Goal: Information Seeking & Learning: Learn about a topic

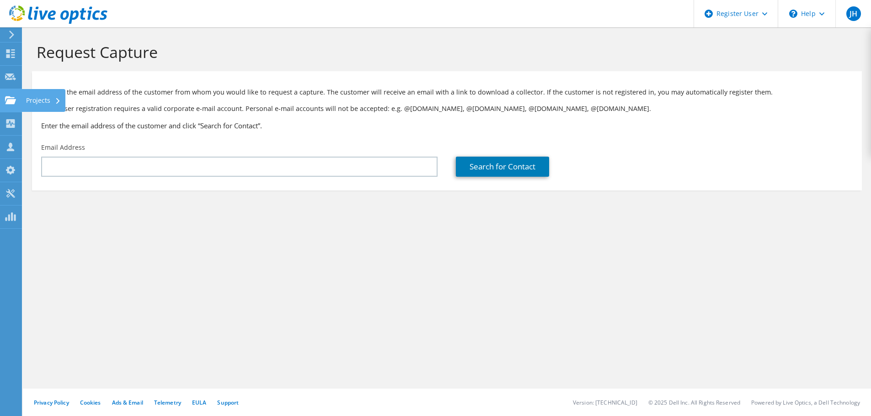
click at [14, 98] on icon at bounding box center [10, 100] width 11 height 9
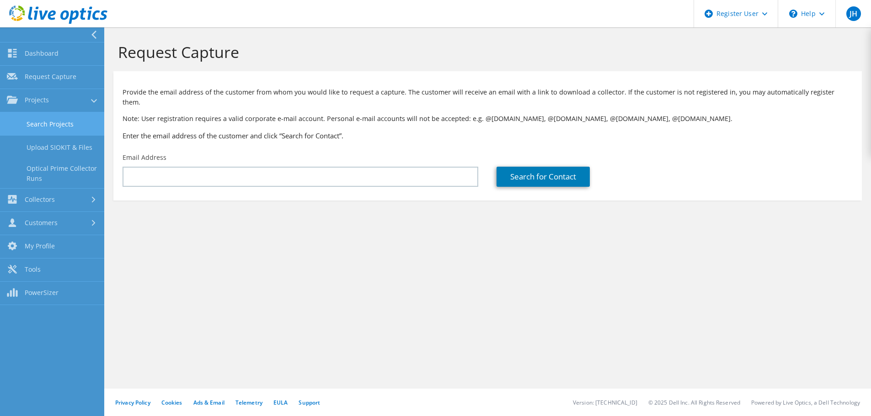
click at [55, 121] on link "Search Projects" at bounding box center [52, 123] width 104 height 23
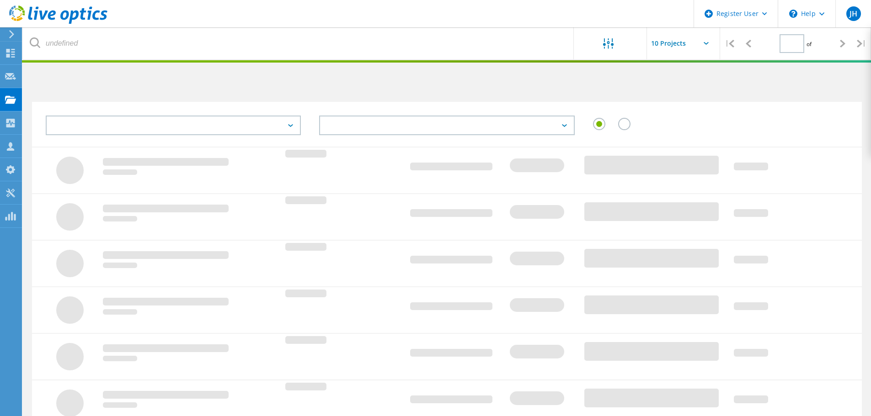
type input "1"
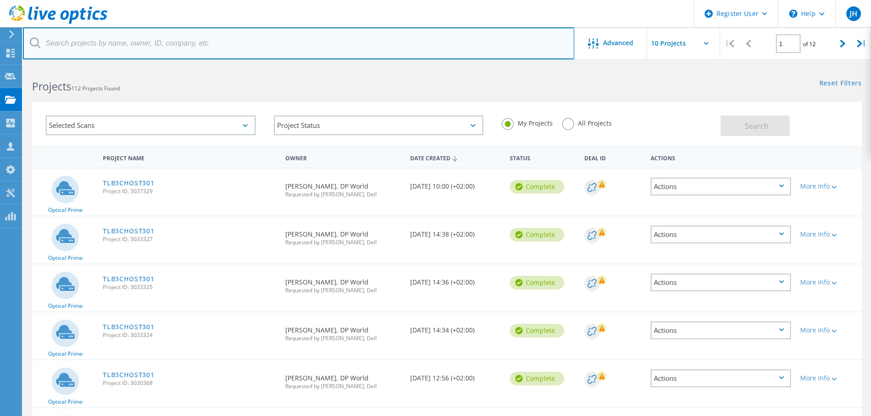
click at [130, 43] on input "text" at bounding box center [298, 43] width 551 height 32
type input "dp world"
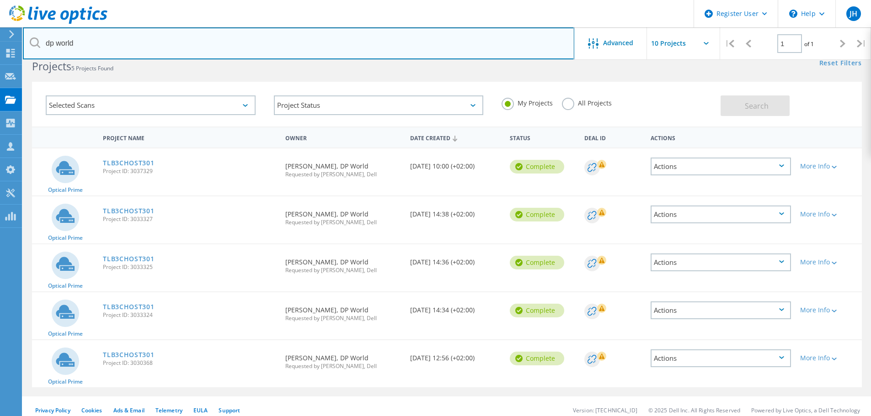
scroll to position [28, 0]
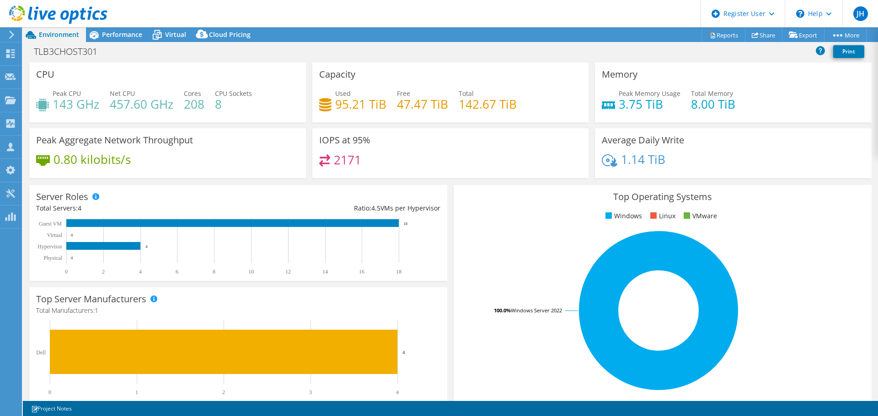
select select "USD"
click at [115, 32] on span "Performance" at bounding box center [122, 34] width 40 height 9
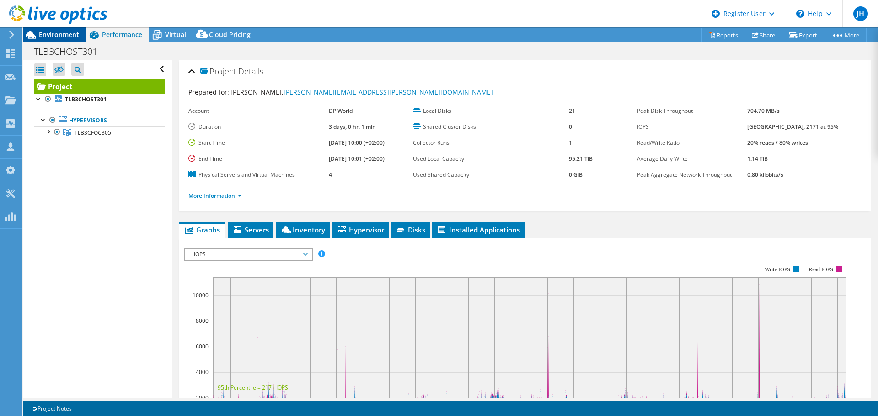
click at [75, 37] on span "Environment" at bounding box center [59, 34] width 40 height 9
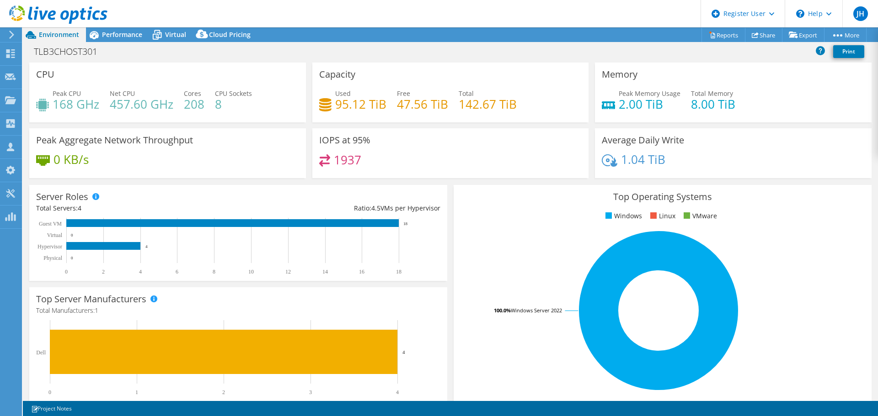
select select "USD"
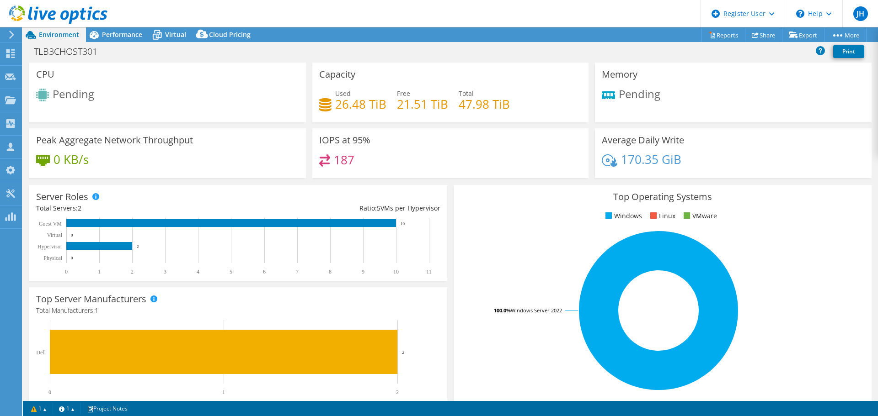
select select "USD"
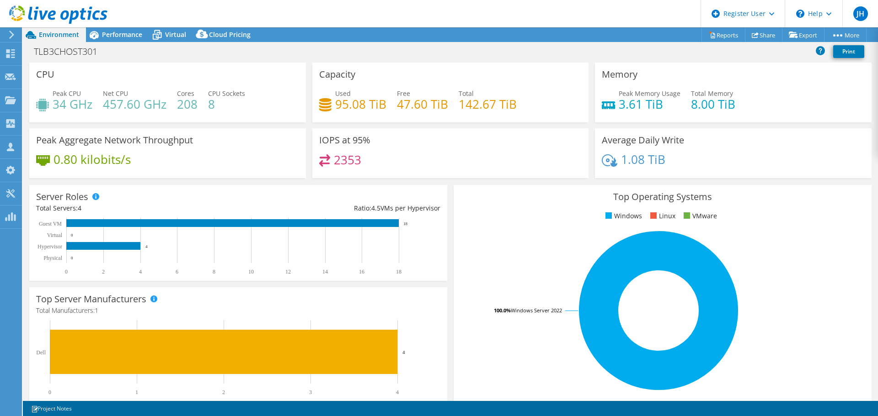
select select "USD"
click at [119, 39] on div "Performance" at bounding box center [117, 34] width 63 height 15
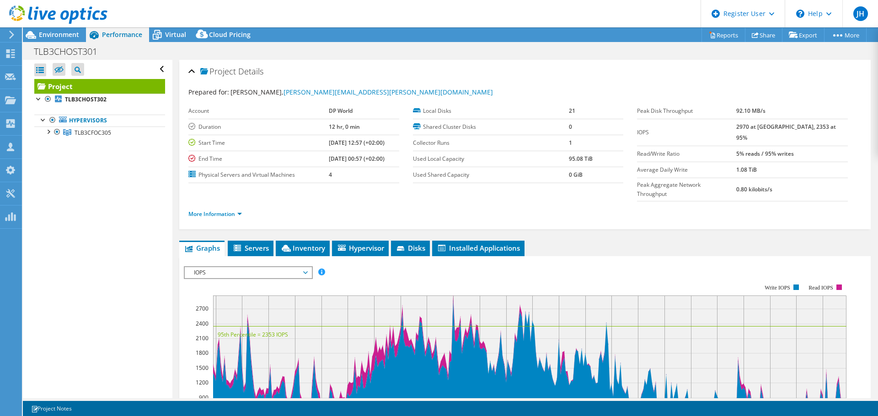
drag, startPoint x: 44, startPoint y: 36, endPoint x: 103, endPoint y: 51, distance: 60.9
click at [44, 36] on span "Environment" at bounding box center [59, 34] width 40 height 9
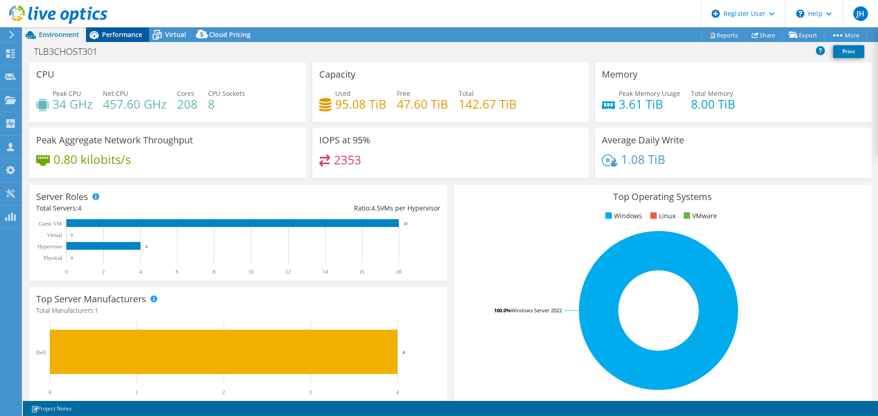
click at [128, 30] on span "Performance" at bounding box center [122, 34] width 40 height 9
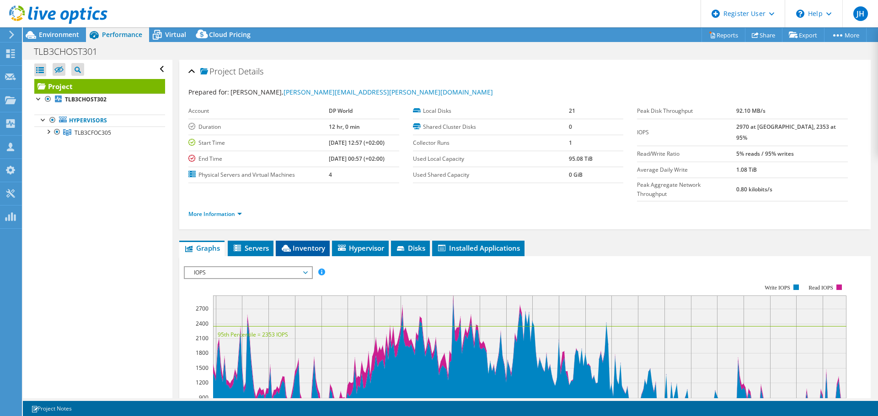
click at [319, 244] on span "Inventory" at bounding box center [302, 248] width 45 height 9
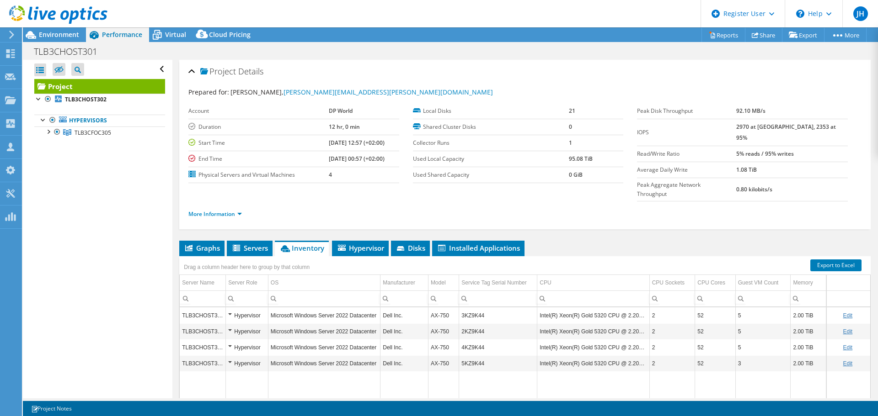
scroll to position [69, 0]
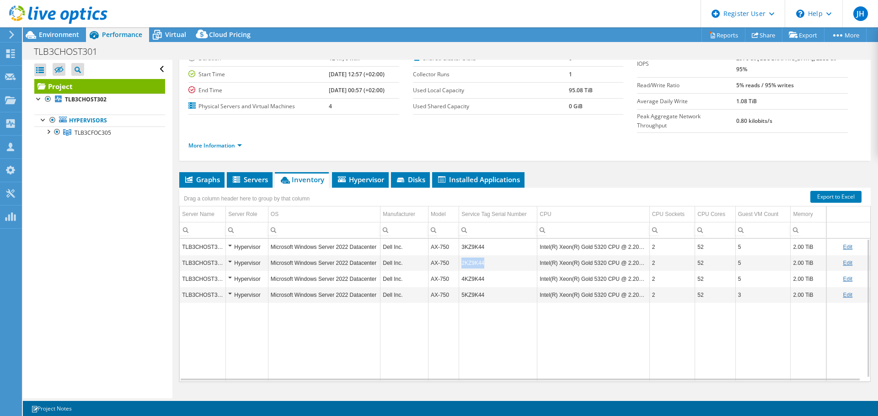
copy td "2KZ9K44"
drag, startPoint x: 491, startPoint y: 246, endPoint x: 458, endPoint y: 247, distance: 33.4
click at [459, 255] on td "2KZ9K44" at bounding box center [498, 263] width 78 height 16
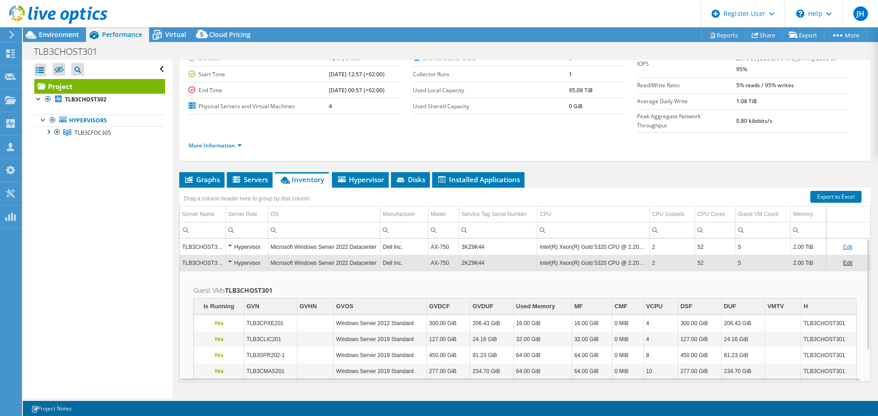
click at [544, 285] on h2 "Guest VMs TLB3CHOST301" at bounding box center [524, 290] width 663 height 11
